Goal: Information Seeking & Learning: Learn about a topic

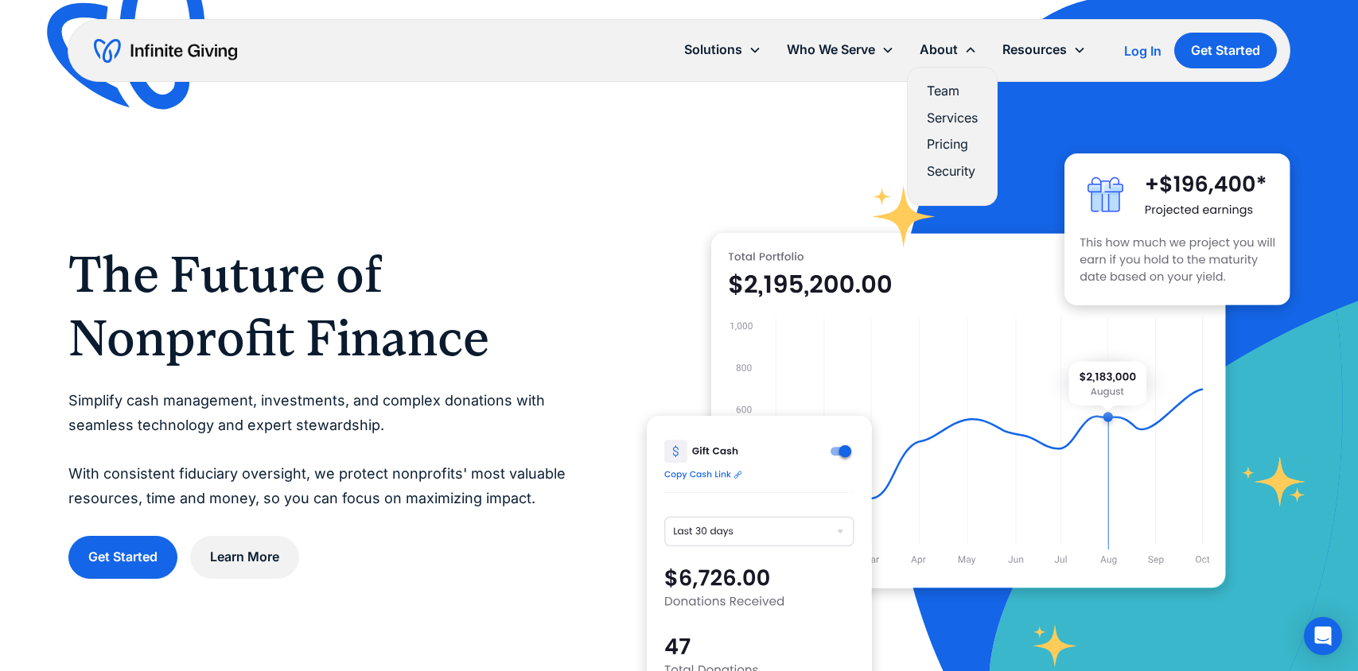
click at [938, 142] on link "Pricing" at bounding box center [951, 144] width 51 height 21
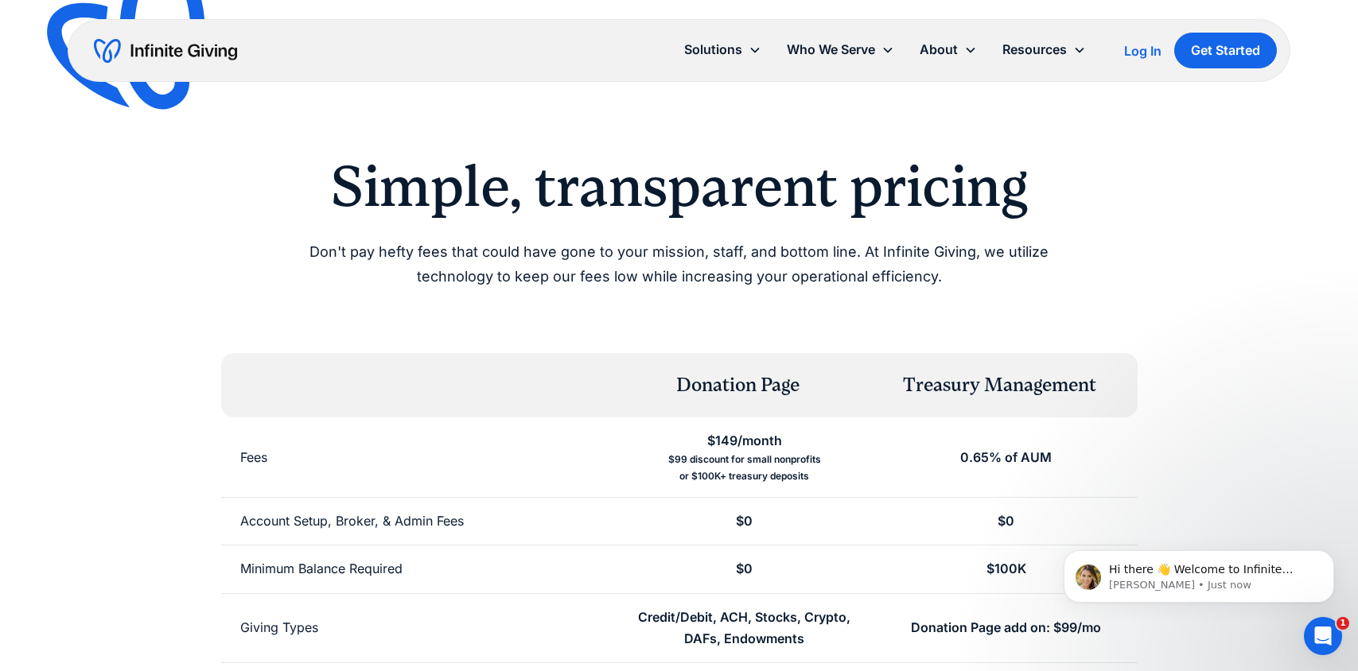
click at [1238, 278] on div "Simple, transparent pricing Don't pay hefty fees that could have gone to your m…" at bounding box center [679, 221] width 1222 height 137
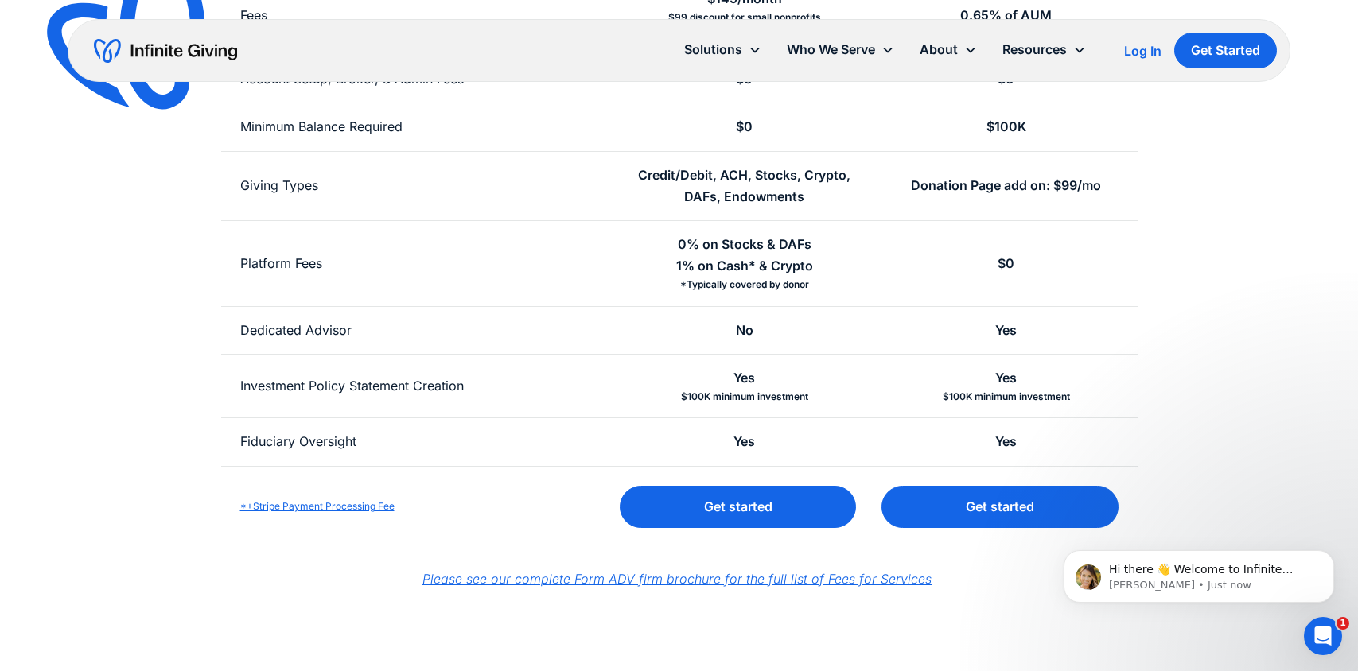
scroll to position [445, 0]
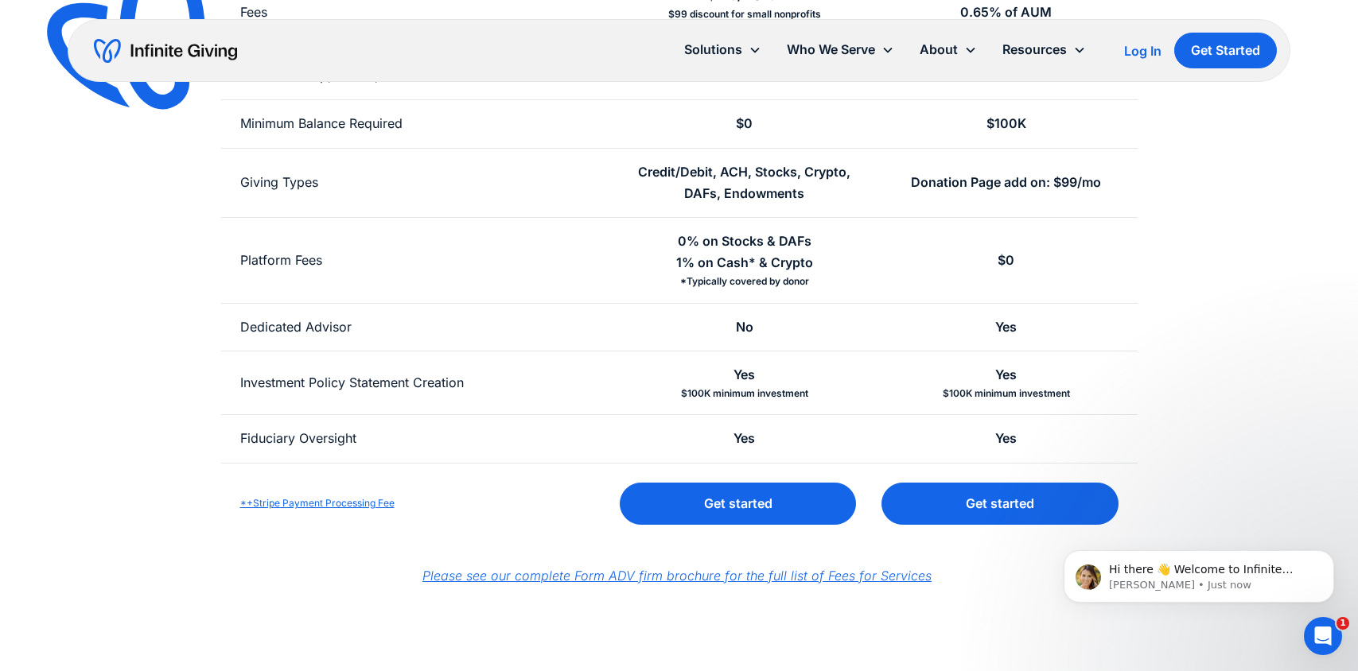
click at [1202, 311] on div "Simple, transparent pricing Don't pay hefty fees that could have gone to your m…" at bounding box center [679, 125] width 1222 height 837
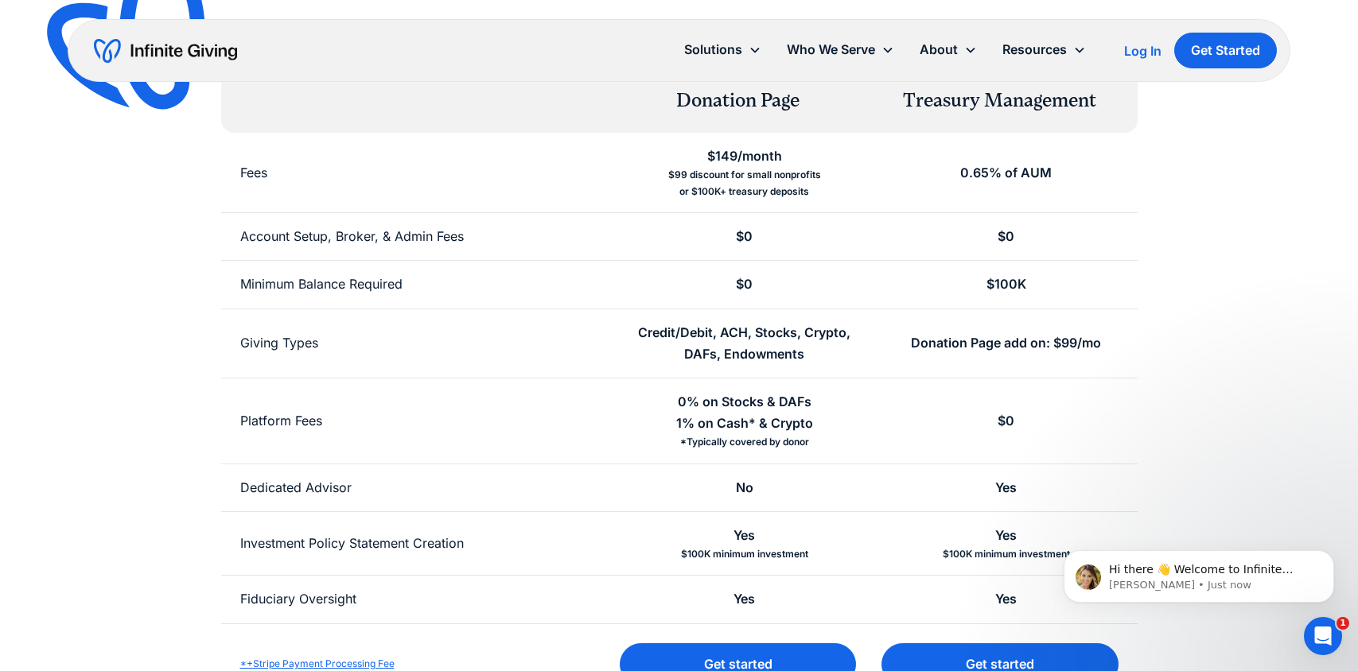
scroll to position [286, 0]
click at [1212, 272] on div "Simple, transparent pricing Don't pay hefty fees that could have gone to your m…" at bounding box center [679, 284] width 1222 height 837
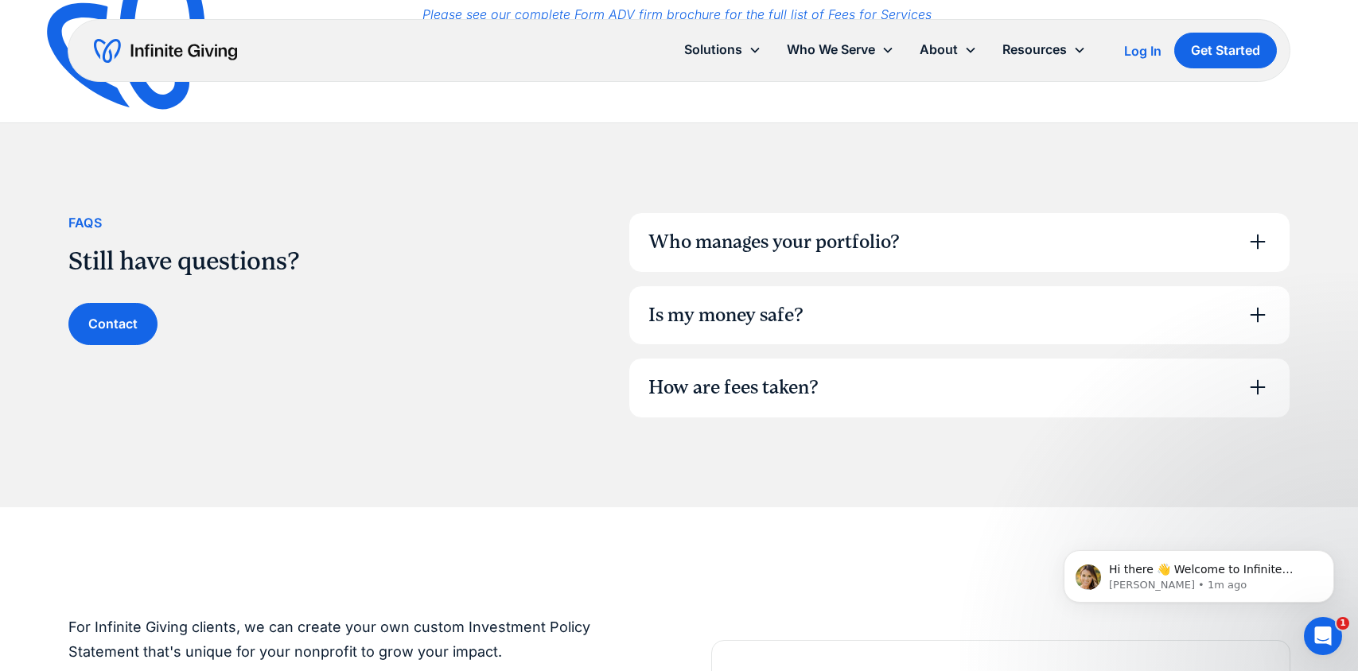
scroll to position [1050, 0]
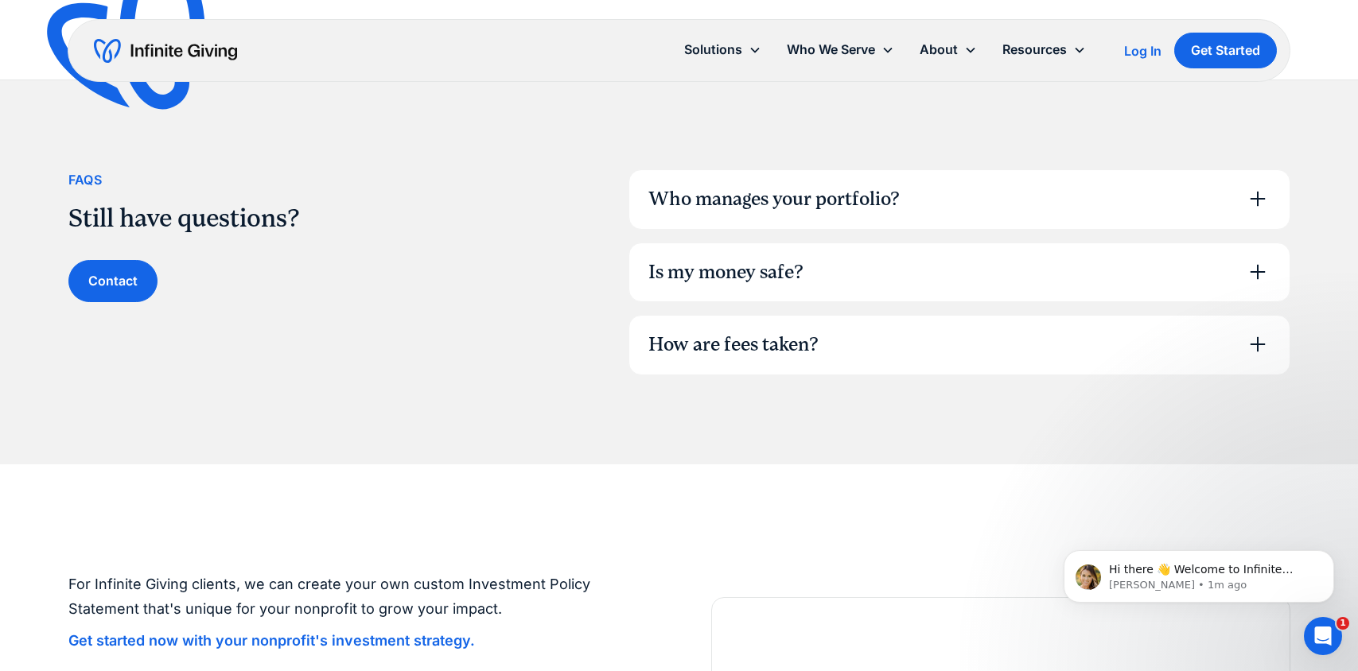
click at [1210, 270] on div "Is my money safe?" at bounding box center [959, 272] width 660 height 59
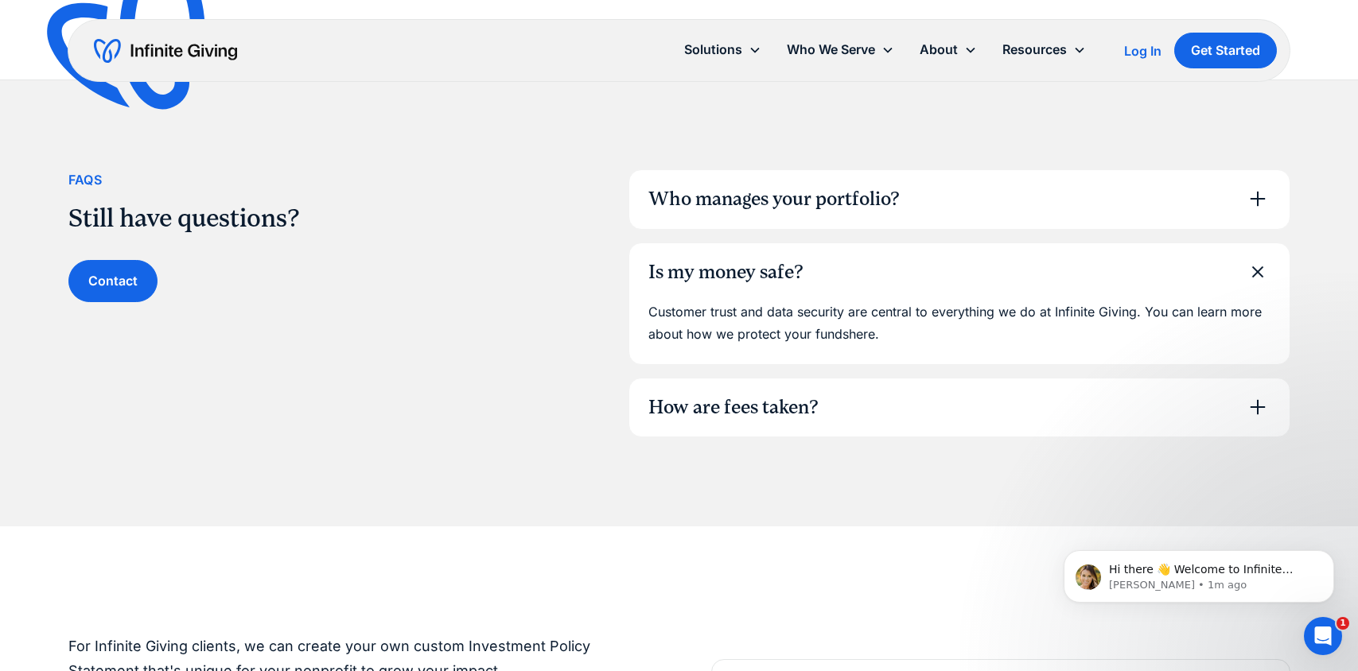
click at [1127, 192] on div "Who manages your portfolio?" at bounding box center [959, 199] width 660 height 59
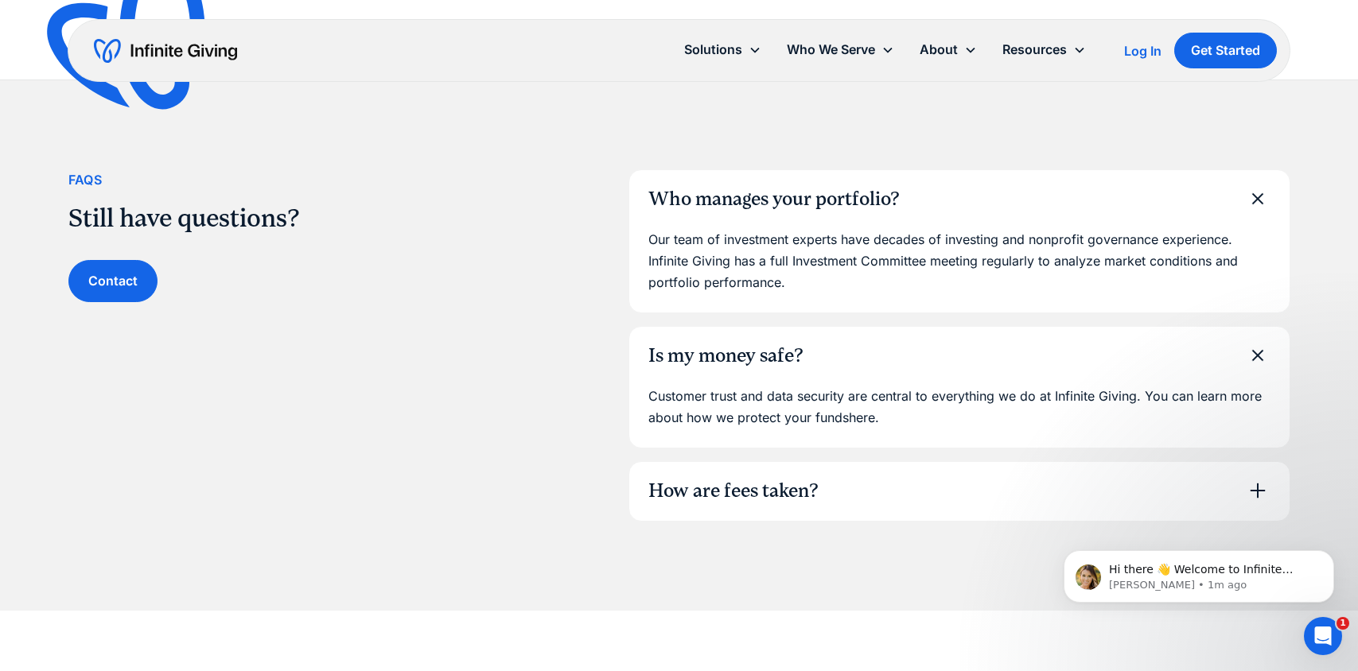
click at [1124, 507] on div "How are fees taken?" at bounding box center [959, 491] width 660 height 59
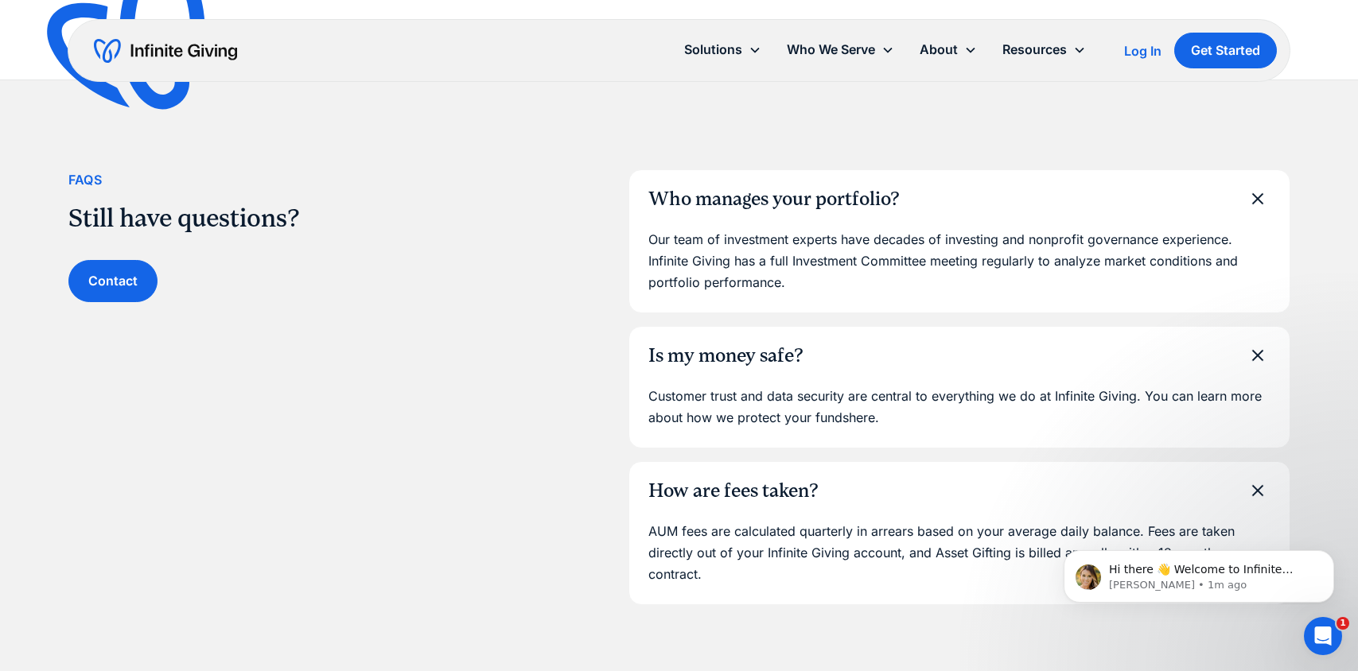
click at [394, 526] on div "FAqs Still have questions? Contact Who manages your portfolio? Our team of inve…" at bounding box center [679, 387] width 1222 height 436
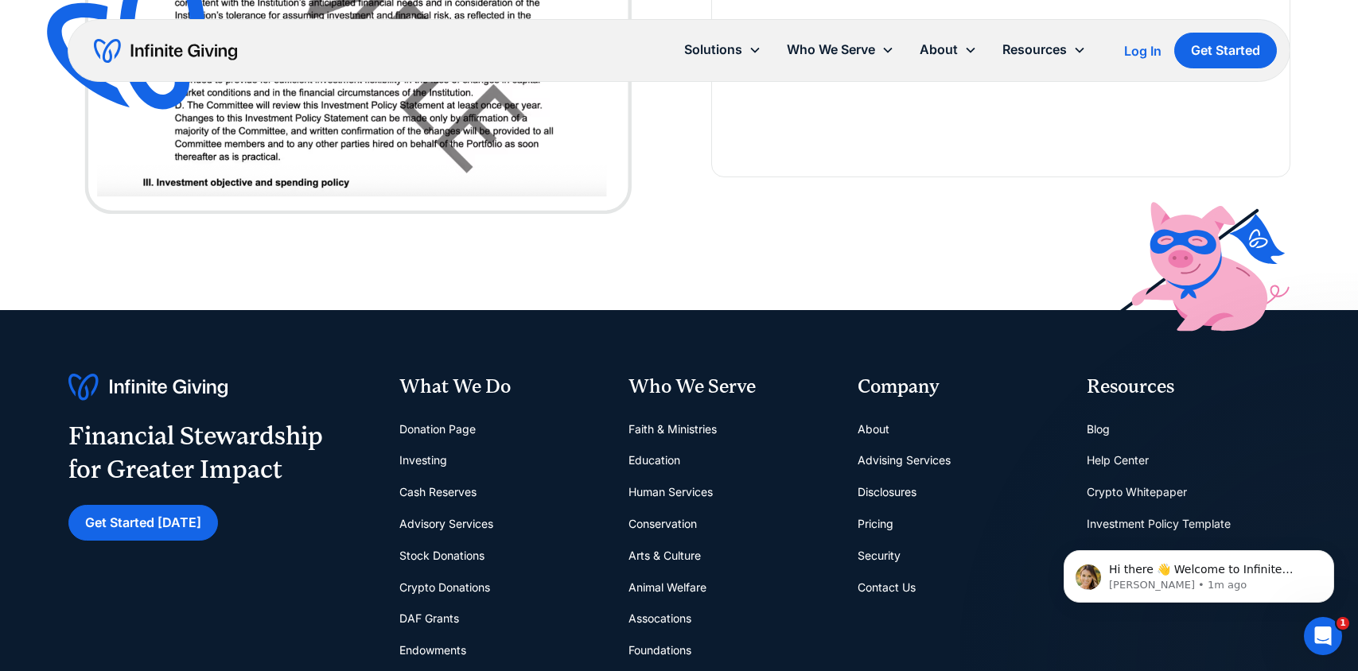
scroll to position [2386, 0]
